Goal: Task Accomplishment & Management: Use online tool/utility

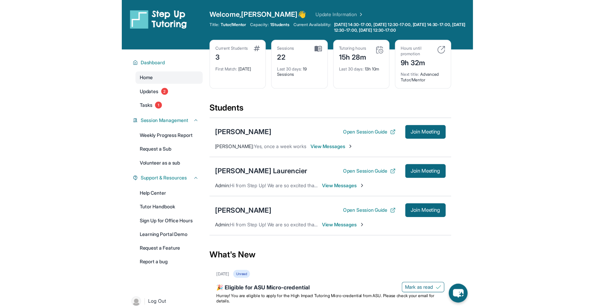
scroll to position [2, 0]
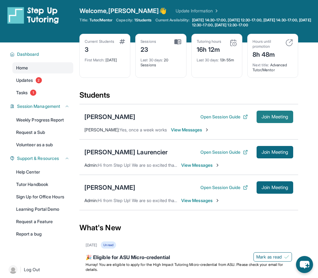
click at [256, 120] on button "Join Meeting" at bounding box center [274, 117] width 37 height 12
